Goal: Task Accomplishment & Management: Use online tool/utility

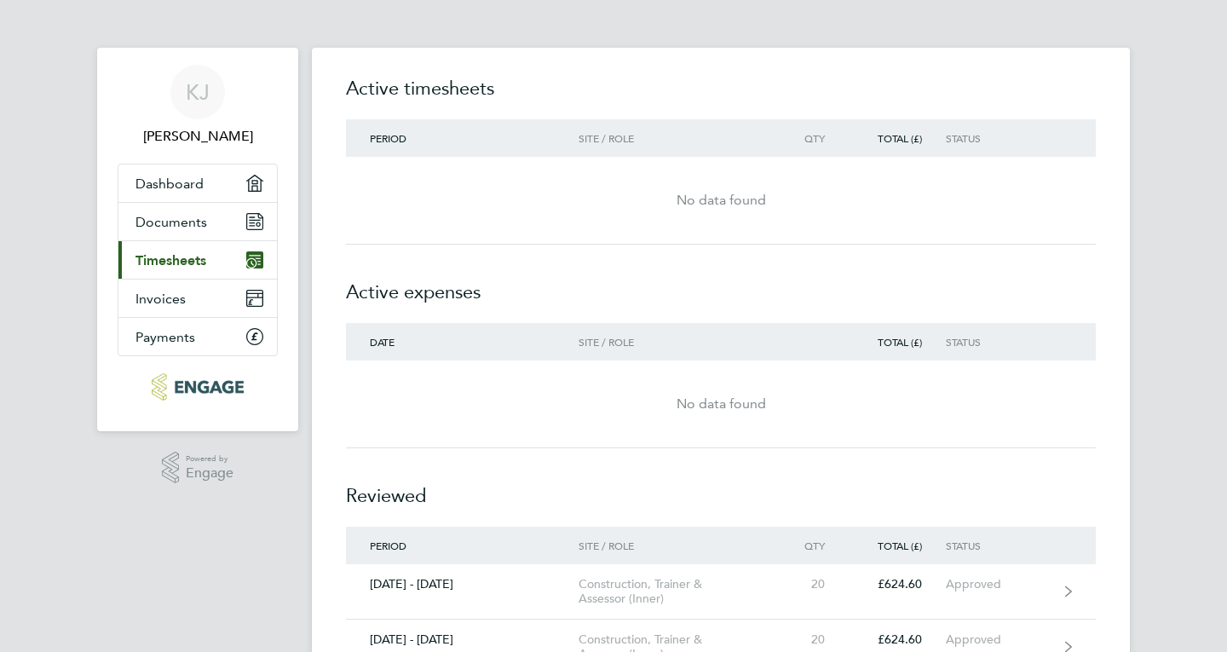
click at [174, 256] on span "Timesheets" at bounding box center [171, 260] width 71 height 16
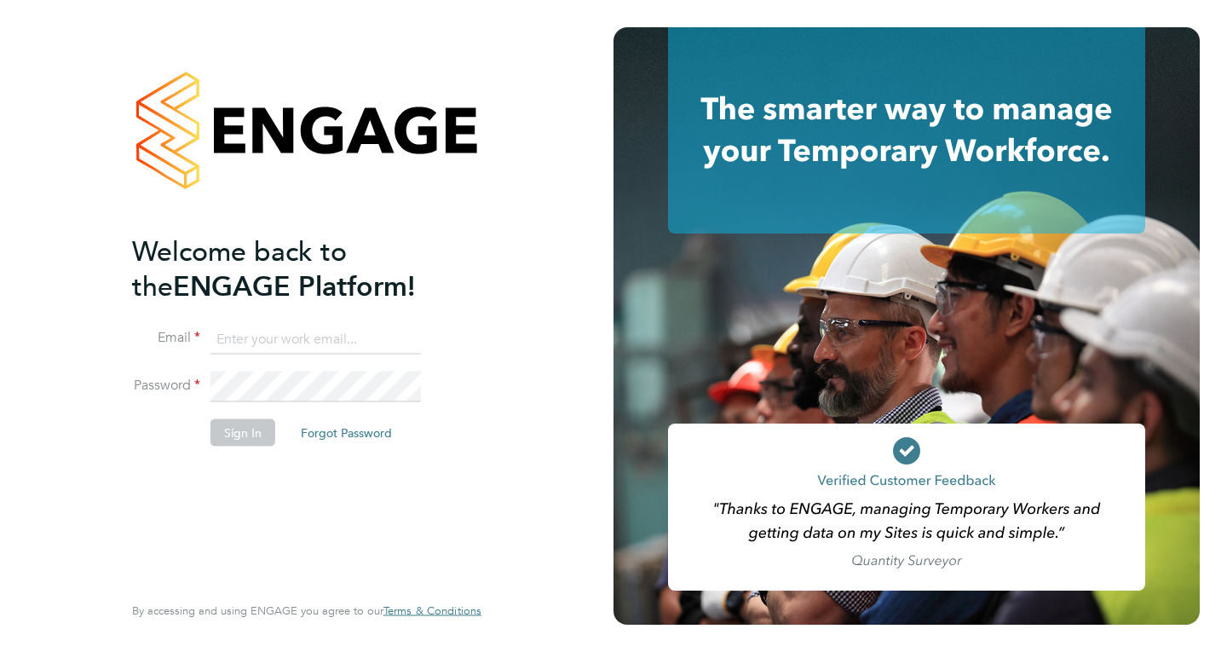
type input "mail@karljans.com"
click at [243, 431] on button "Sign In" at bounding box center [243, 432] width 65 height 27
